Goal: Task Accomplishment & Management: Use online tool/utility

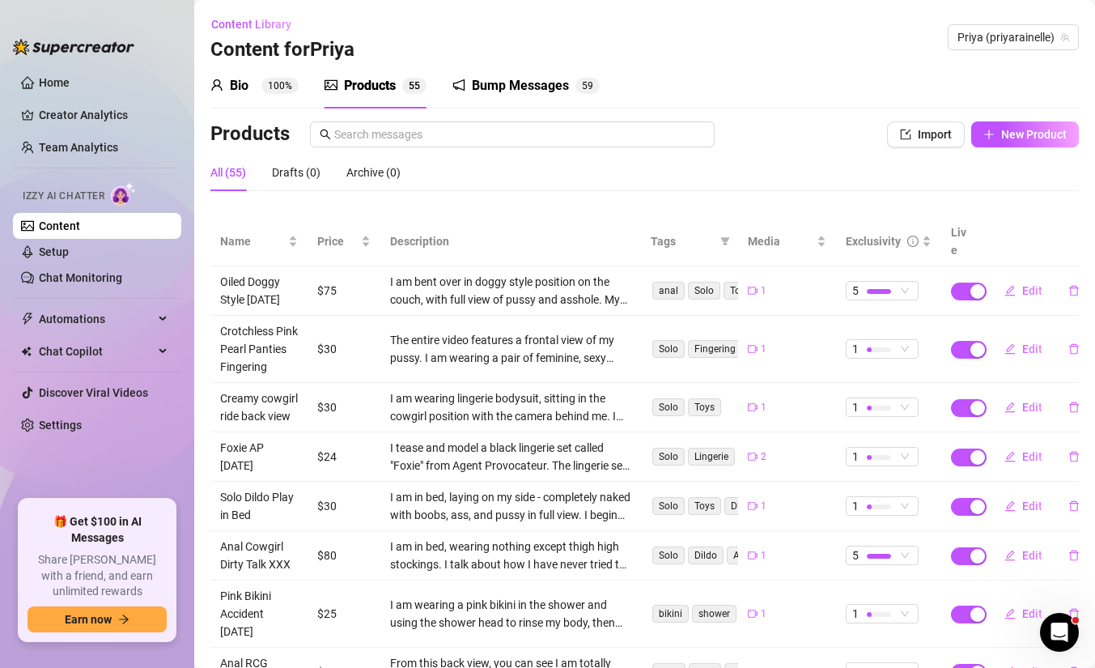
click at [504, 95] on div "Bump Messages" at bounding box center [520, 85] width 97 height 19
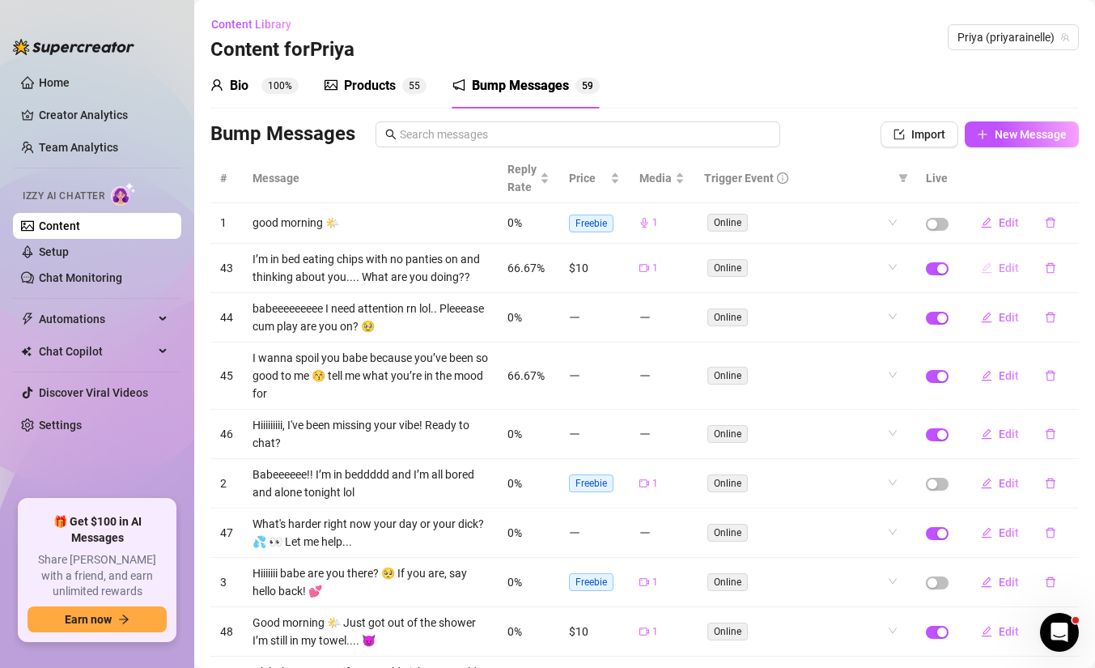
click at [1010, 271] on span "Edit" at bounding box center [1009, 268] width 20 height 13
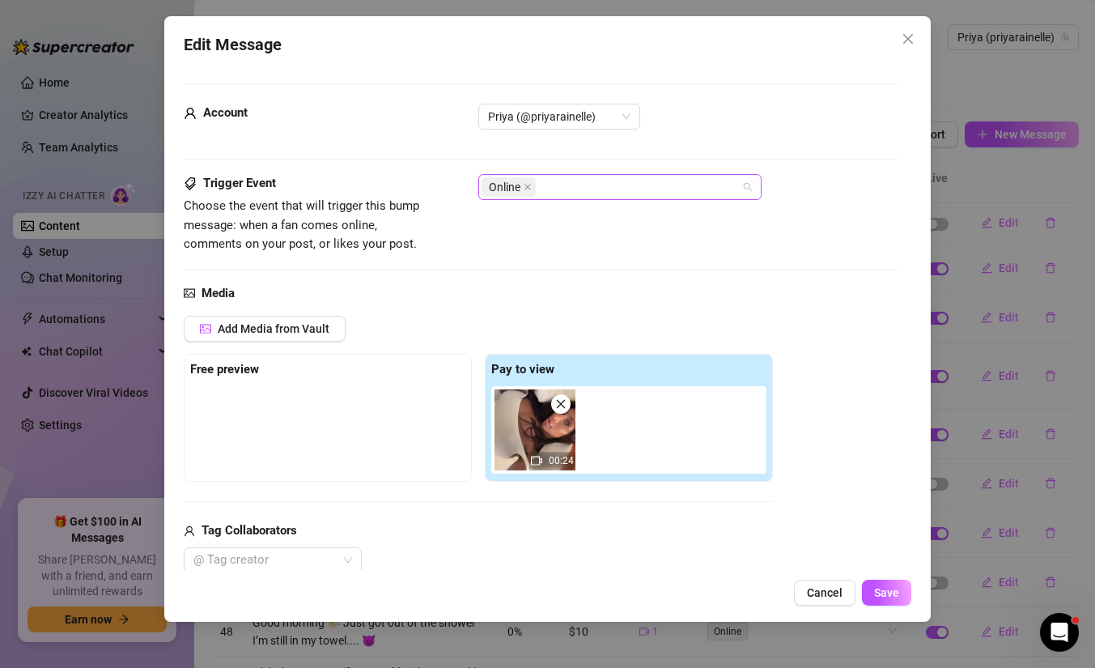
click at [649, 185] on div "Online" at bounding box center [612, 187] width 260 height 23
click at [723, 128] on div "Priya (@priyarainelle)" at bounding box center [689, 117] width 420 height 26
click at [833, 585] on button "Cancel" at bounding box center [825, 593] width 62 height 26
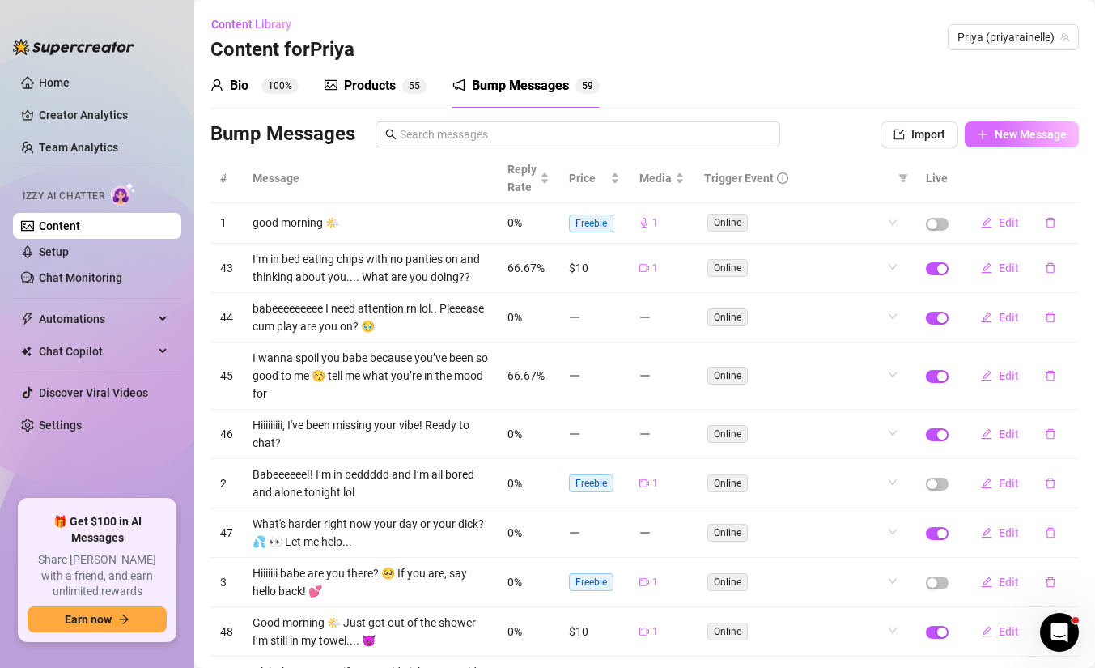
click at [996, 137] on span "New Message" at bounding box center [1031, 134] width 72 height 13
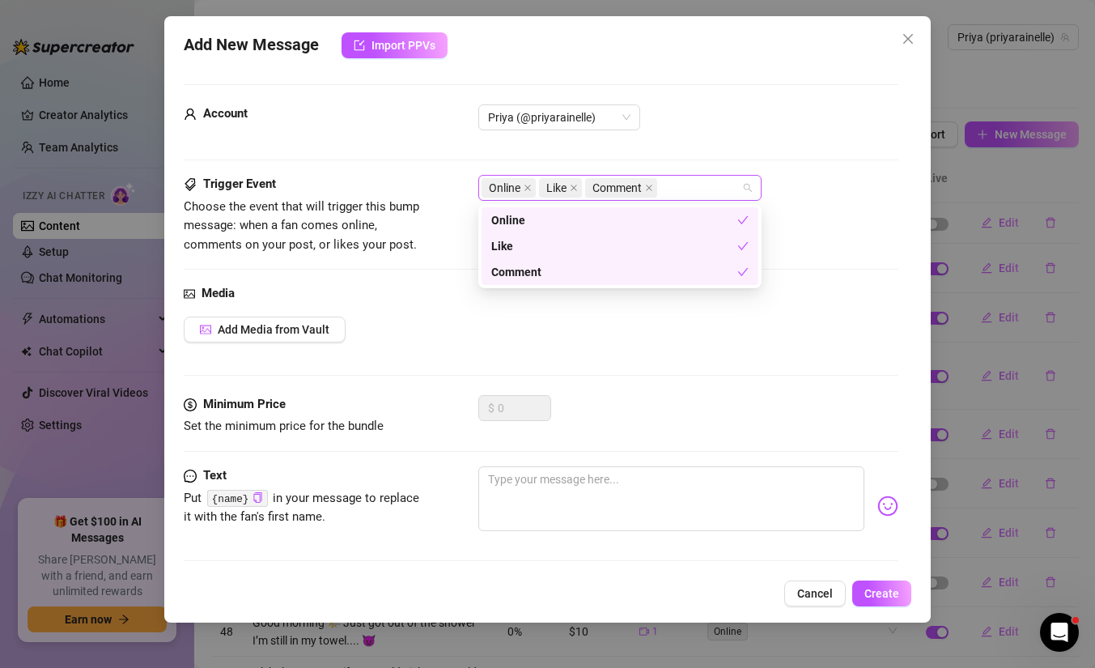
click at [670, 181] on div "Online Like Comment" at bounding box center [612, 188] width 260 height 23
click at [788, 129] on div "Priya (@priyarainelle)" at bounding box center [689, 117] width 420 height 26
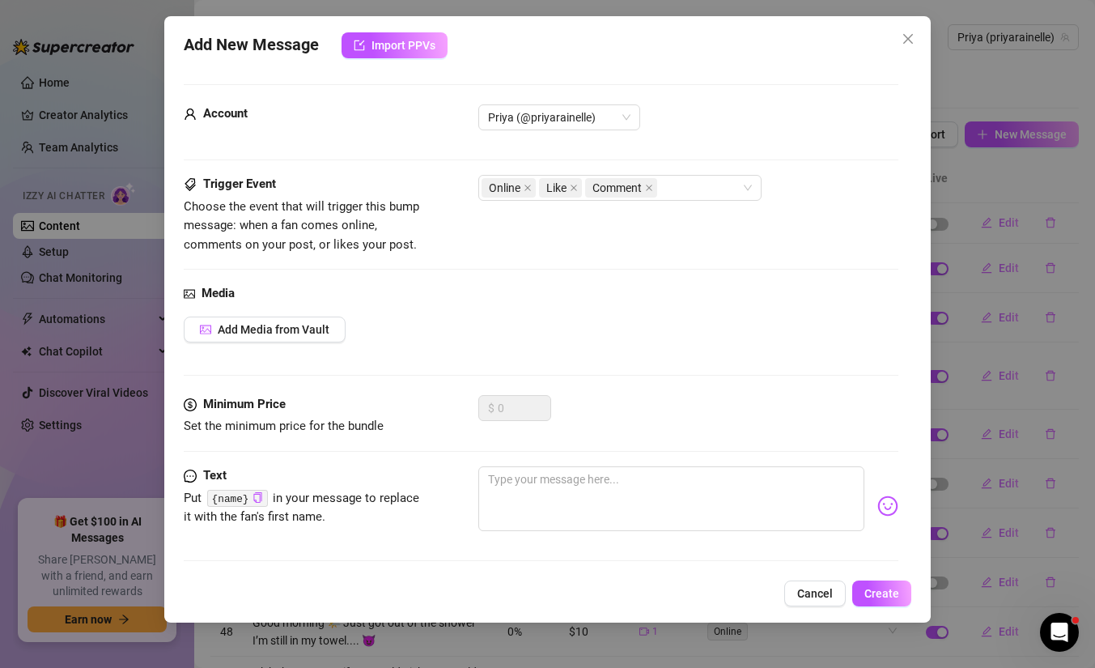
scroll to position [5, 0]
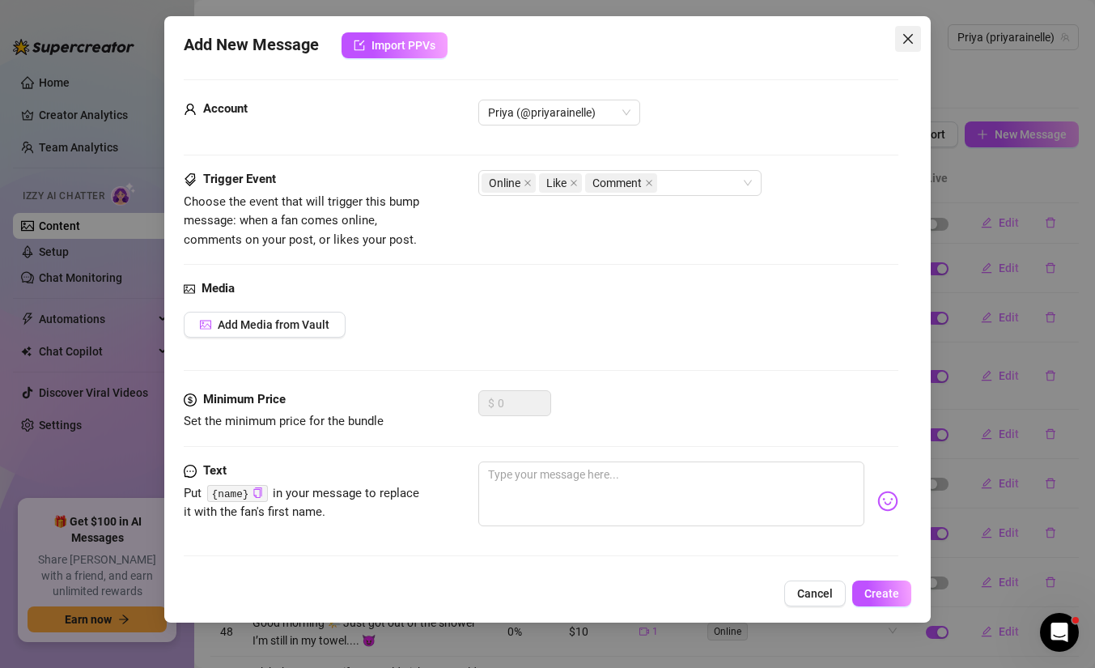
click at [905, 38] on icon "close" at bounding box center [908, 38] width 13 height 13
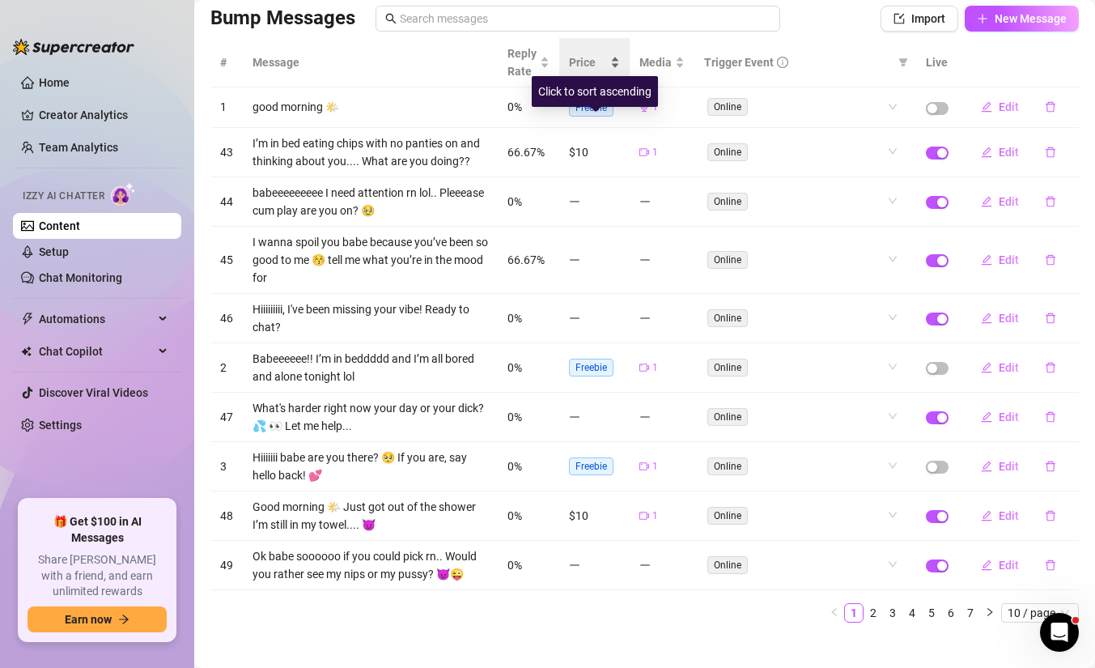
scroll to position [132, 0]
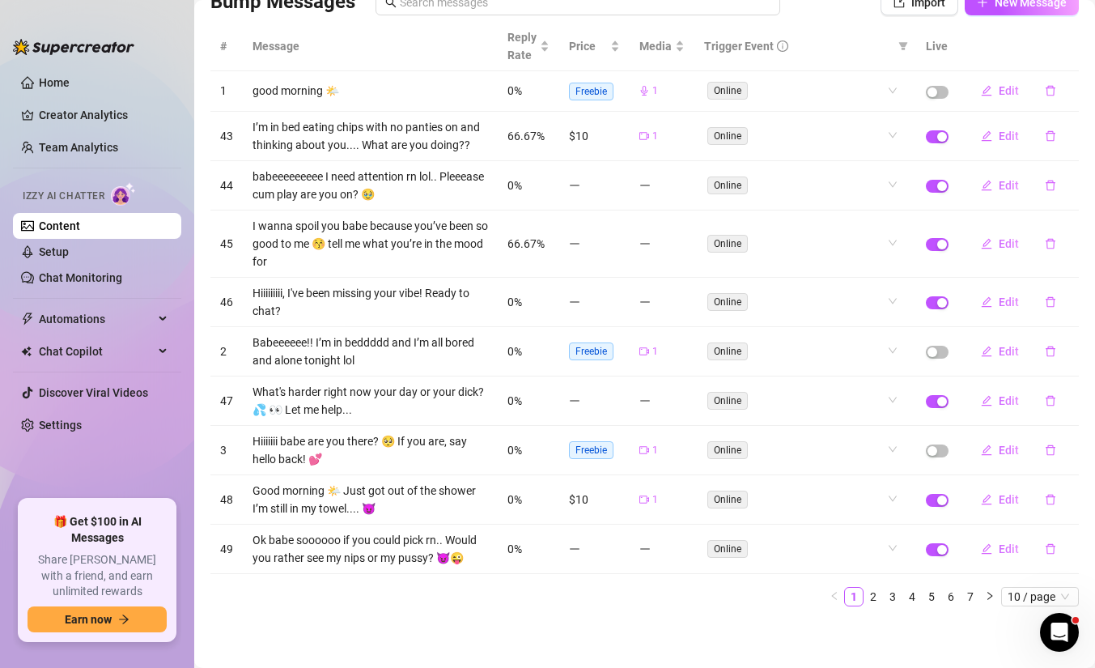
click at [645, 93] on icon "audio" at bounding box center [644, 91] width 7 height 10
click at [1010, 86] on span "Edit" at bounding box center [1009, 90] width 20 height 13
type textarea "good morning 🌤️"
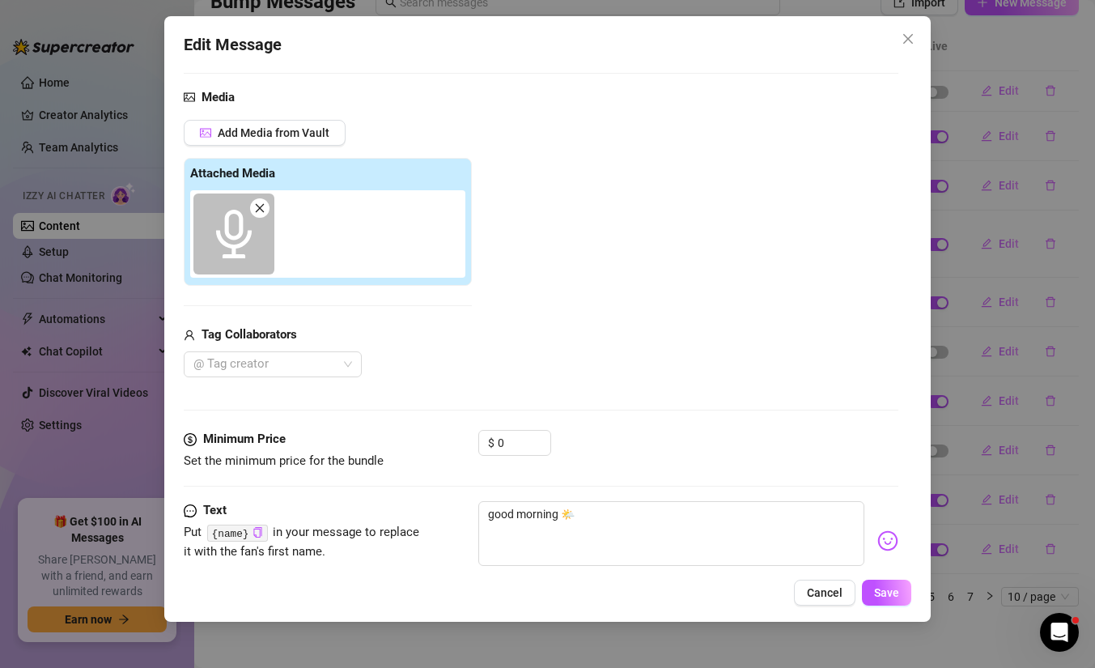
scroll to position [236, 0]
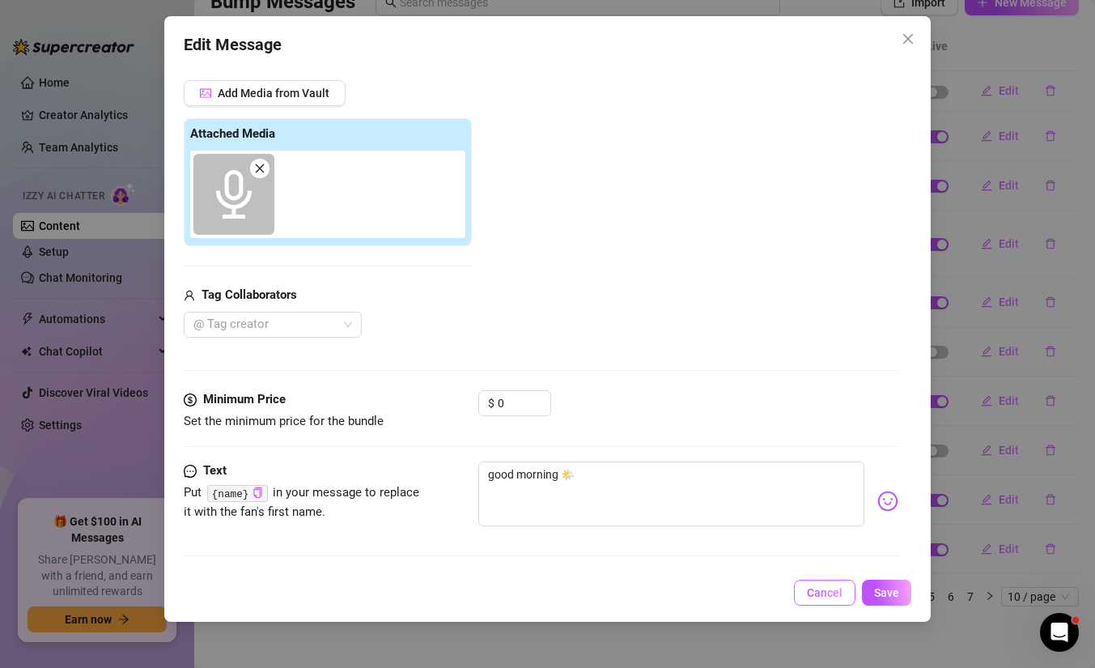
click at [828, 596] on span "Cancel" at bounding box center [825, 592] width 36 height 13
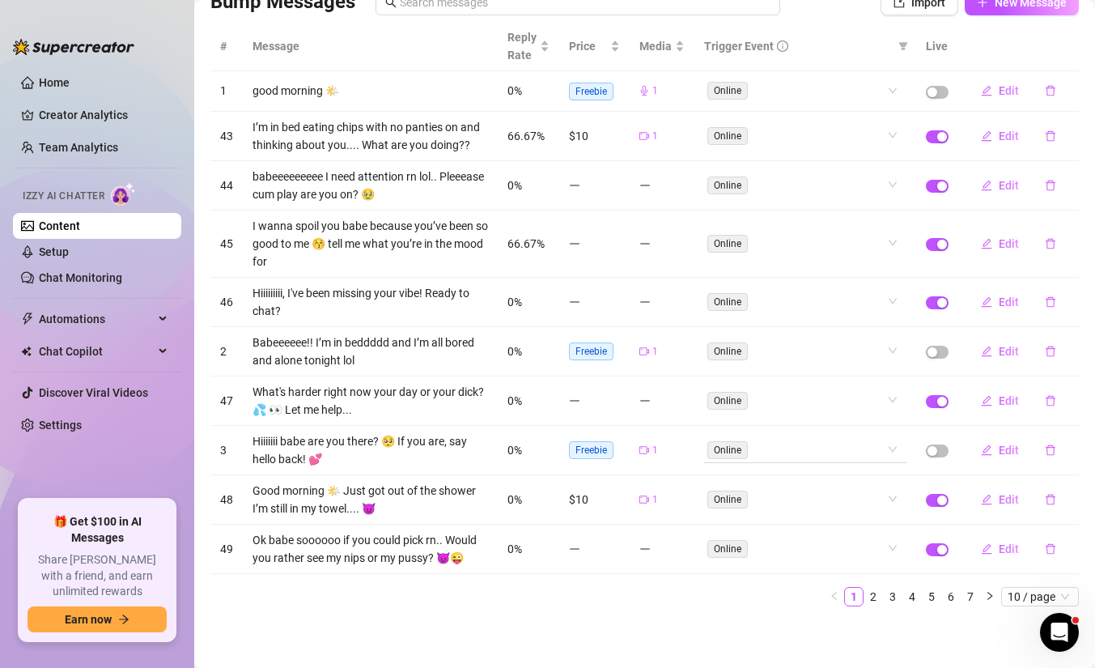
scroll to position [0, 0]
